Goal: Transaction & Acquisition: Download file/media

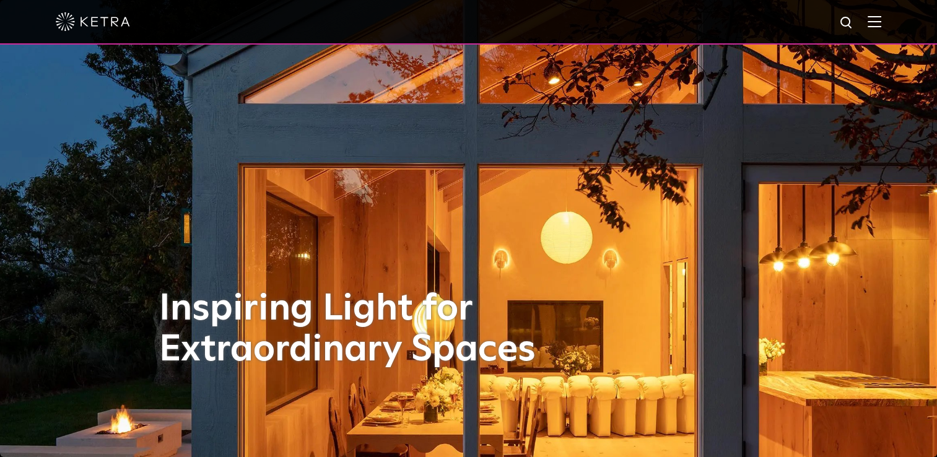
click at [882, 25] on img at bounding box center [875, 21] width 14 height 12
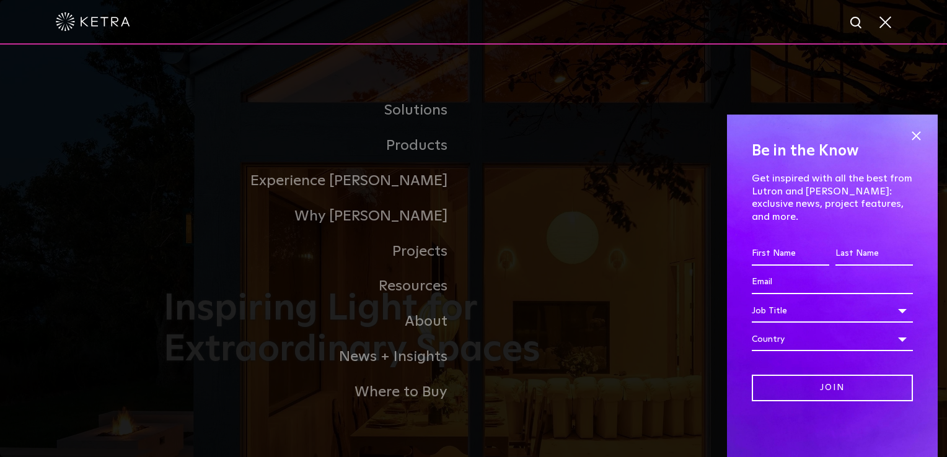
click at [0, 0] on link "Residential Products" at bounding box center [0, 0] width 0 height 0
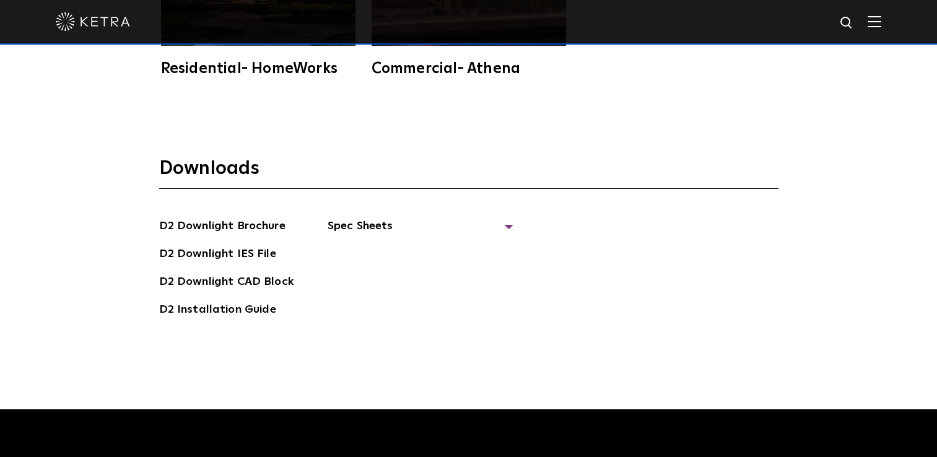
scroll to position [3346, 0]
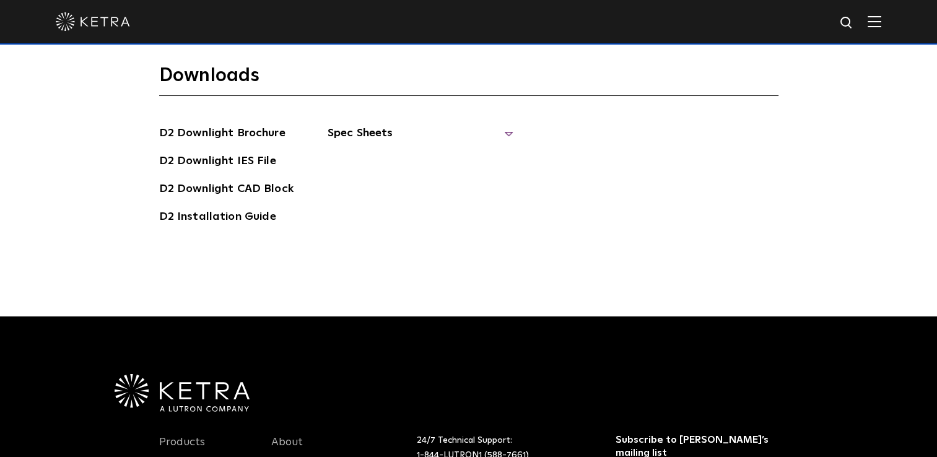
click at [406, 126] on span "Spec Sheets" at bounding box center [421, 138] width 186 height 27
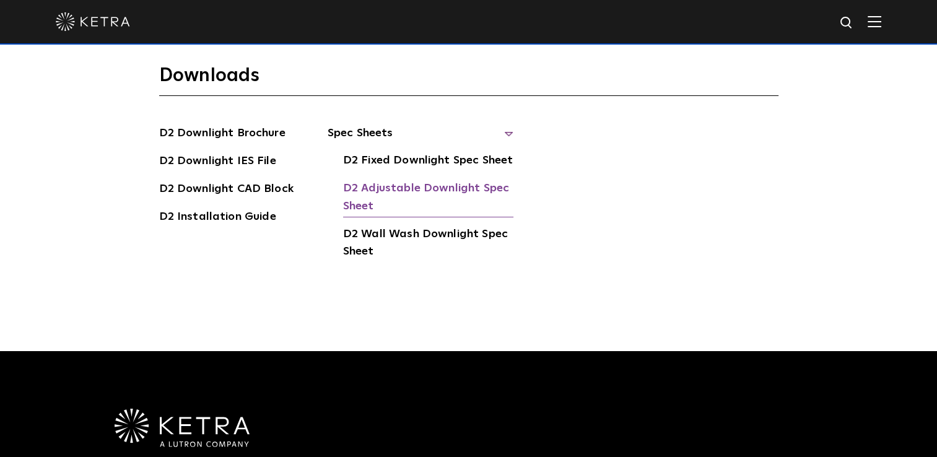
click at [389, 180] on link "D2 Adjustable Downlight Spec Sheet" at bounding box center [428, 199] width 170 height 38
